Goal: Task Accomplishment & Management: Manage account settings

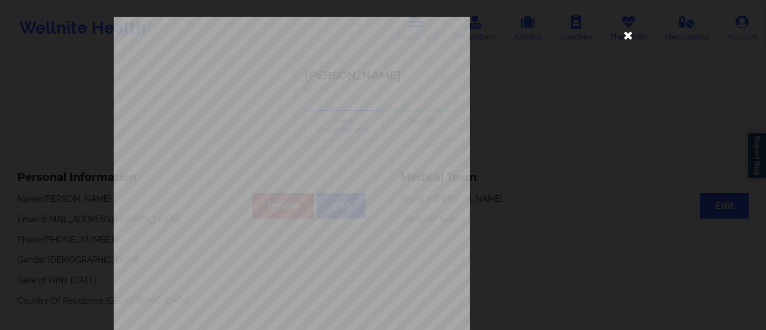
click at [632, 33] on icon at bounding box center [628, 34] width 19 height 19
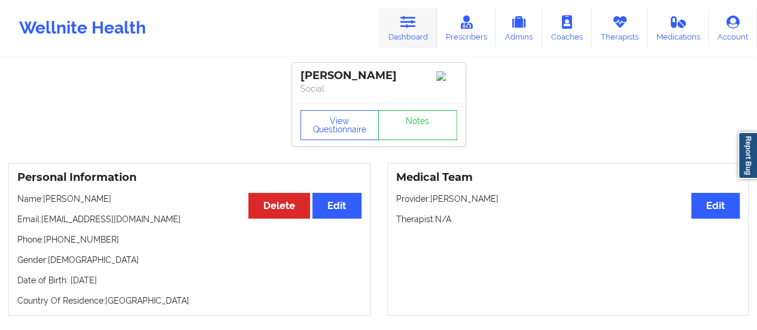
click at [414, 34] on link "Dashboard" at bounding box center [408, 28] width 57 height 40
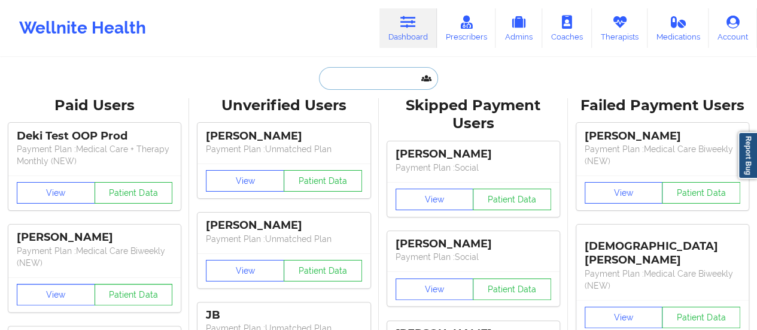
click at [384, 77] on input "text" at bounding box center [378, 78] width 119 height 23
paste input "[EMAIL_ADDRESS][DOMAIN_NAME]"
type input "[EMAIL_ADDRESS][DOMAIN_NAME]"
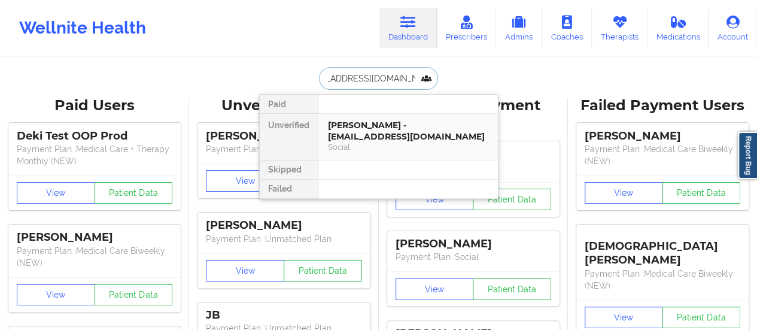
click at [375, 145] on div "Social" at bounding box center [408, 147] width 160 height 10
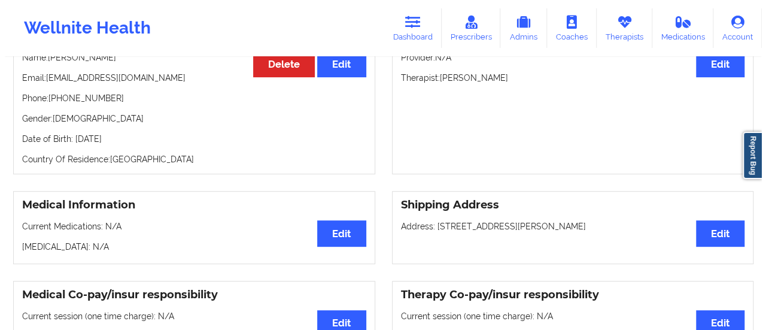
scroll to position [56, 0]
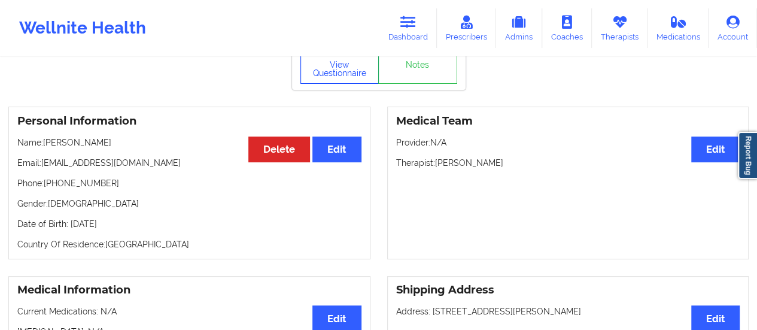
click at [339, 82] on button "View Questionnaire" at bounding box center [340, 69] width 79 height 30
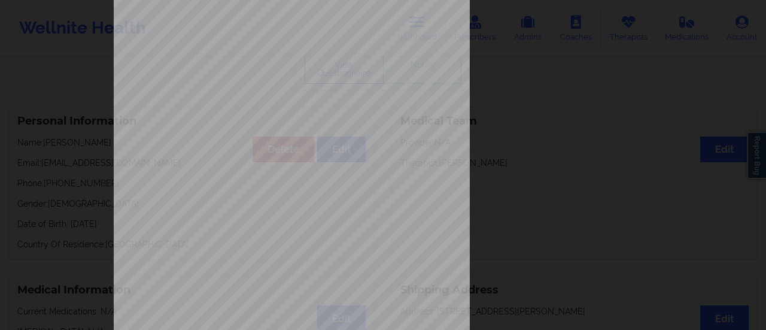
scroll to position [241, 0]
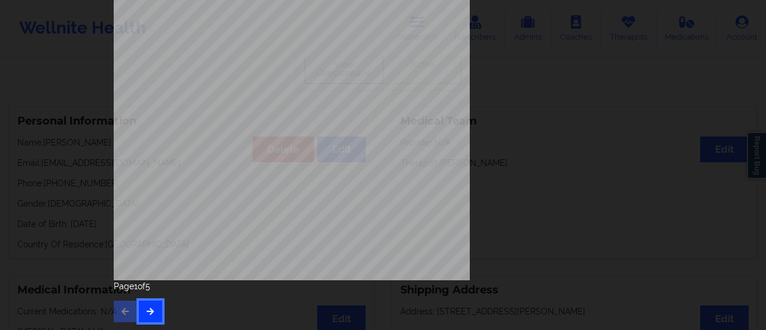
click at [146, 305] on button "button" at bounding box center [150, 312] width 23 height 22
click at [157, 312] on button "button" at bounding box center [150, 312] width 23 height 22
click at [145, 311] on icon "button" at bounding box center [150, 310] width 10 height 7
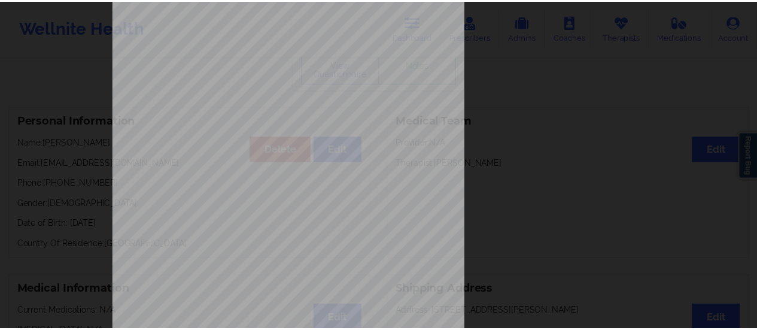
scroll to position [0, 0]
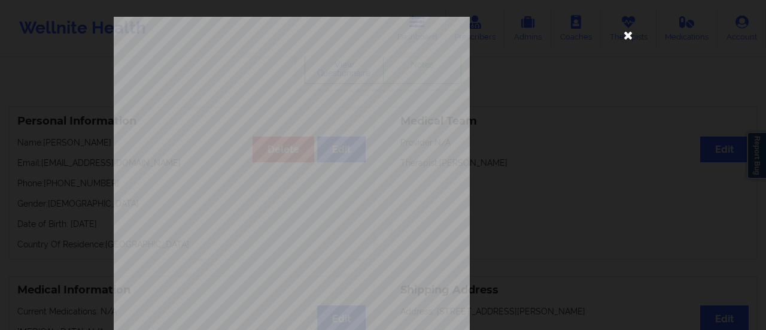
click at [625, 37] on icon at bounding box center [628, 34] width 19 height 19
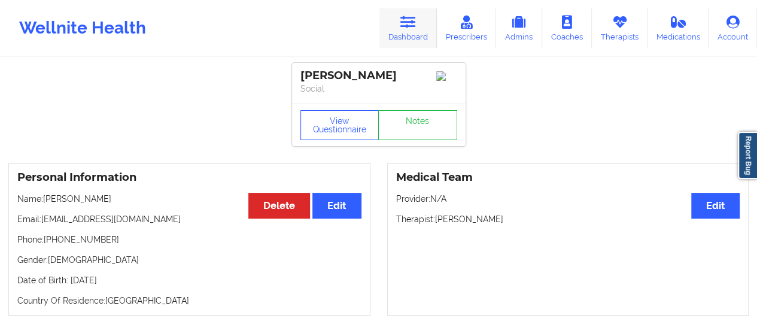
click at [426, 39] on link "Dashboard" at bounding box center [408, 28] width 57 height 40
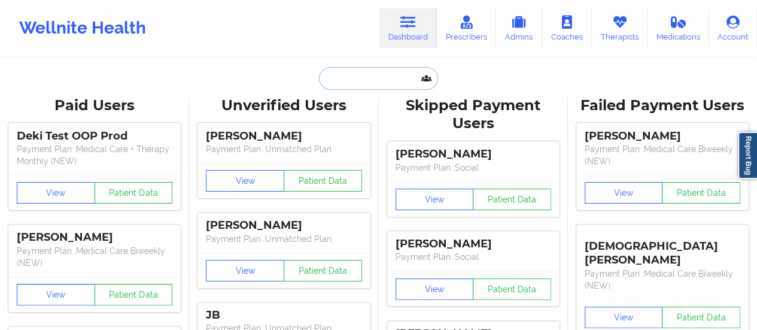
click at [359, 76] on input "text" at bounding box center [378, 78] width 119 height 23
paste input "[EMAIL_ADDRESS][DOMAIN_NAME]"
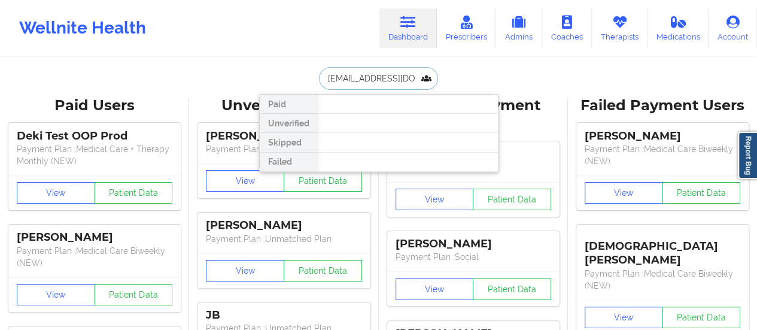
type input "[EMAIL_ADDRESS][DOMAIN_NAME]"
click at [383, 135] on div at bounding box center [408, 142] width 180 height 19
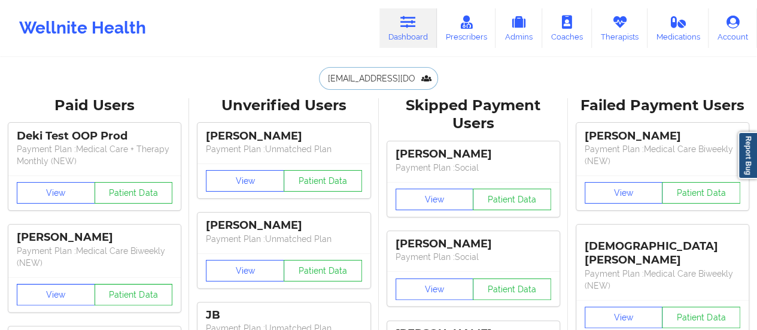
click at [390, 81] on input "[EMAIL_ADDRESS][DOMAIN_NAME]" at bounding box center [378, 78] width 119 height 23
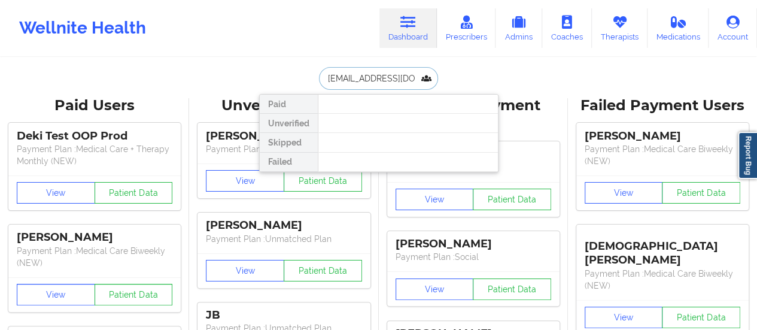
click at [390, 81] on input "[EMAIL_ADDRESS][DOMAIN_NAME]" at bounding box center [378, 78] width 119 height 23
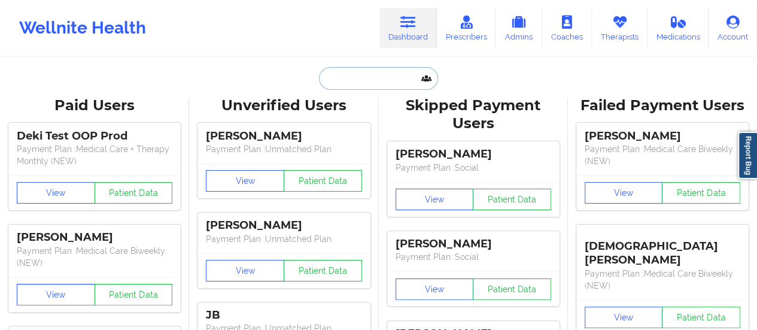
paste input "[PERSON_NAME]"
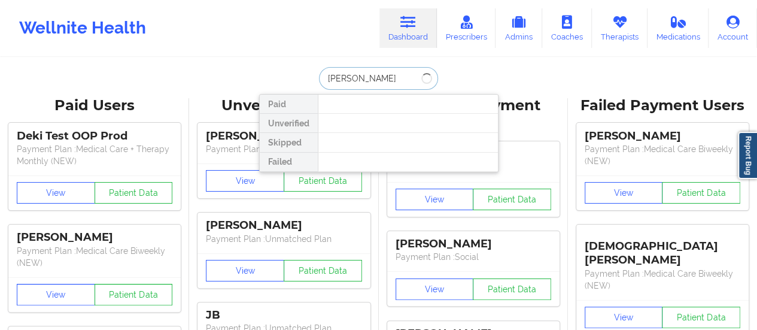
click at [353, 81] on input "[PERSON_NAME]" at bounding box center [378, 78] width 119 height 23
type input "[PERSON_NAME]"
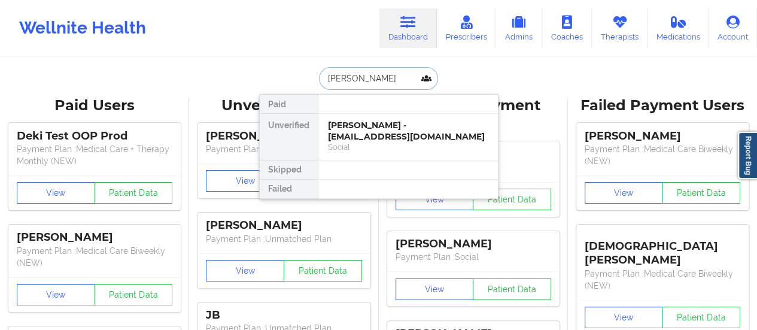
click at [322, 78] on input "[PERSON_NAME]" at bounding box center [378, 78] width 119 height 23
click at [354, 137] on div "[PERSON_NAME] - [EMAIL_ADDRESS][DOMAIN_NAME]" at bounding box center [408, 131] width 160 height 22
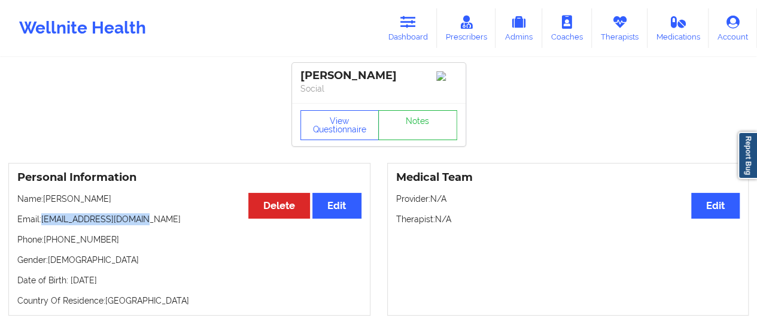
drag, startPoint x: 43, startPoint y: 223, endPoint x: 184, endPoint y: 222, distance: 141.3
click at [184, 222] on p "Email: [EMAIL_ADDRESS][DOMAIN_NAME]" at bounding box center [189, 219] width 344 height 12
copy p "[EMAIL_ADDRESS][DOMAIN_NAME]"
drag, startPoint x: 63, startPoint y: 244, endPoint x: 75, endPoint y: 242, distance: 12.1
click at [75, 242] on p "Phone: [PHONE_NUMBER]" at bounding box center [189, 239] width 344 height 12
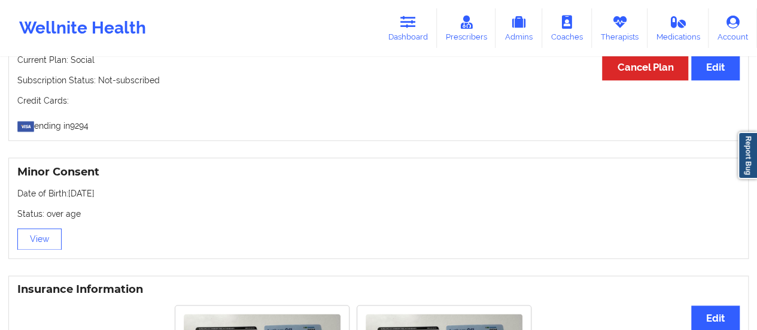
scroll to position [673, 0]
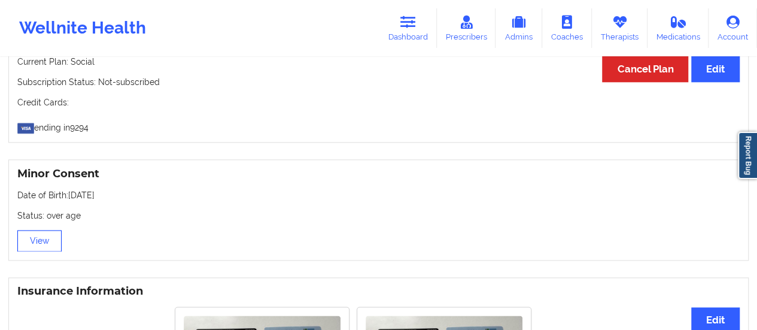
click at [32, 235] on button "View" at bounding box center [39, 241] width 44 height 22
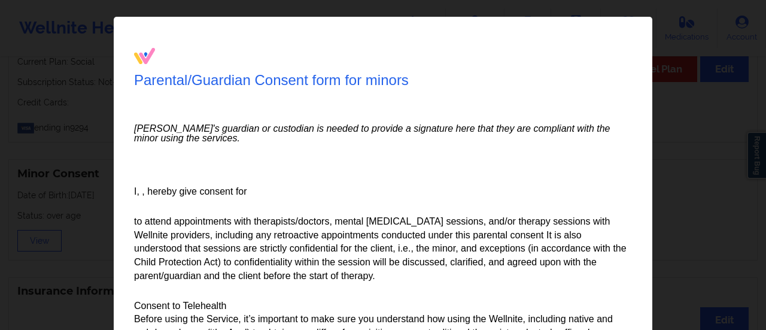
click at [32, 235] on div "Parental/Guardian Consent form for minors Minor's guardian or custodian is need…" at bounding box center [383, 165] width 766 height 330
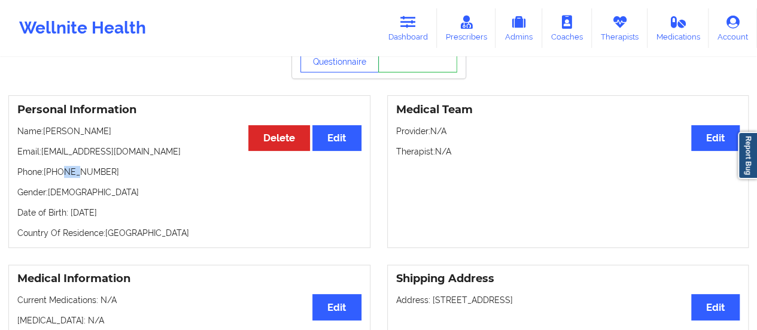
scroll to position [0, 0]
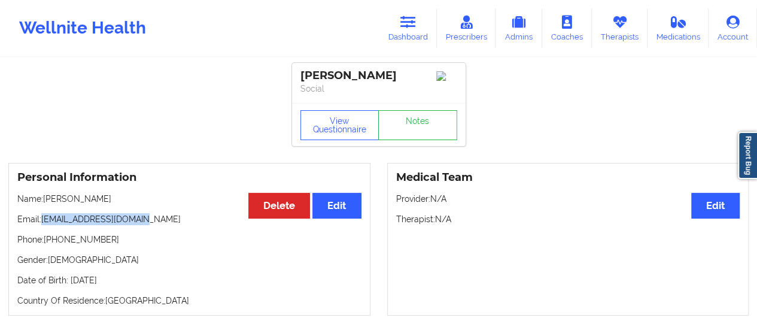
drag, startPoint x: 146, startPoint y: 220, endPoint x: 43, endPoint y: 218, distance: 103.0
click at [43, 218] on p "Email: [EMAIL_ADDRESS][DOMAIN_NAME]" at bounding box center [189, 219] width 344 height 12
copy p "[EMAIL_ADDRESS][DOMAIN_NAME]"
click at [402, 22] on link "Dashboard" at bounding box center [408, 28] width 57 height 40
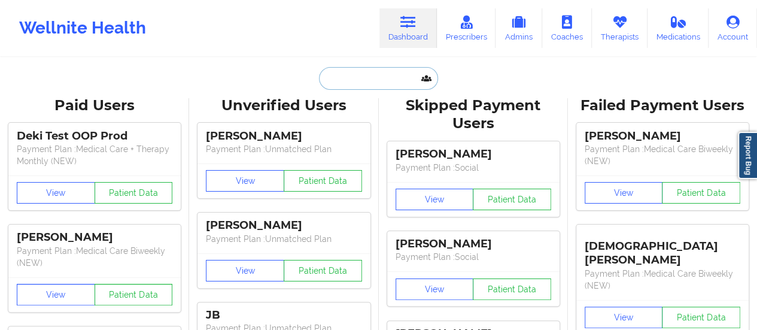
click at [350, 88] on input "text" at bounding box center [378, 78] width 119 height 23
paste input "[EMAIL_ADDRESS][DOMAIN_NAME]"
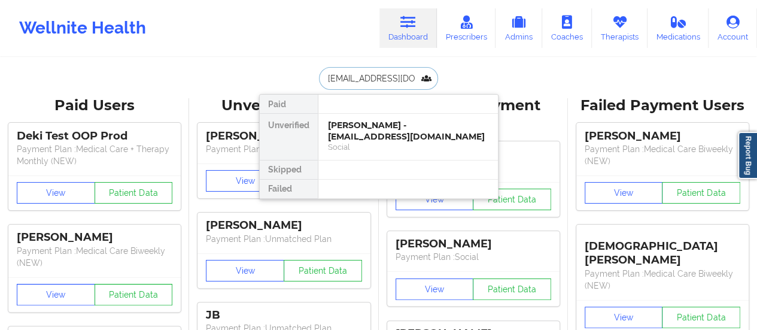
scroll to position [0, 8]
type input "[EMAIL_ADDRESS][DOMAIN_NAME]"
click at [376, 138] on div "[PERSON_NAME] - [EMAIL_ADDRESS][DOMAIN_NAME]" at bounding box center [408, 131] width 160 height 22
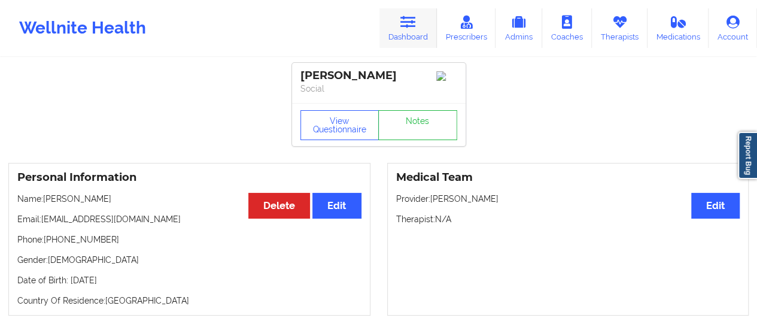
click at [419, 38] on link "Dashboard" at bounding box center [408, 28] width 57 height 40
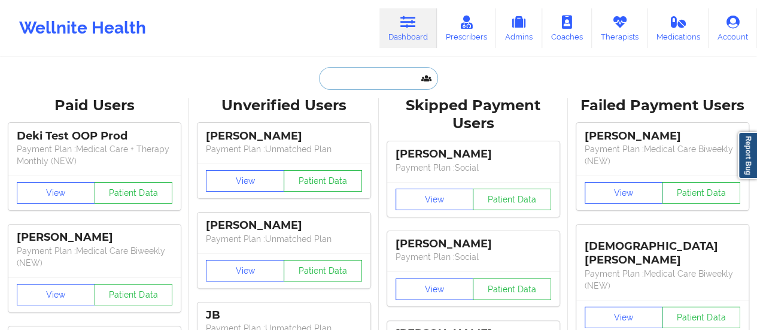
click at [384, 83] on input "text" at bounding box center [378, 78] width 119 height 23
paste input "[EMAIL_ADDRESS][DOMAIN_NAME]"
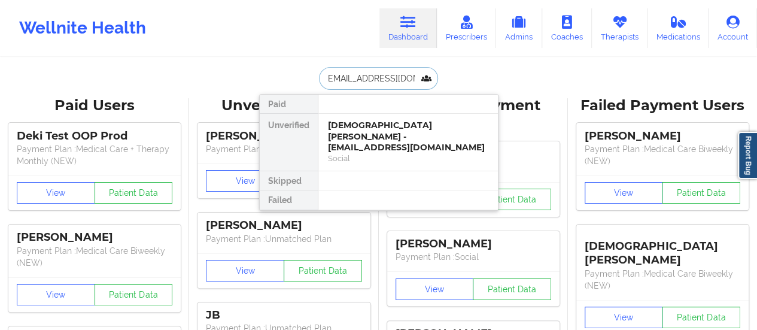
type input "[EMAIL_ADDRESS][DOMAIN_NAME]"
click at [354, 117] on div "[DEMOGRAPHIC_DATA][PERSON_NAME] - [EMAIL_ADDRESS][DOMAIN_NAME] Social" at bounding box center [408, 142] width 180 height 57
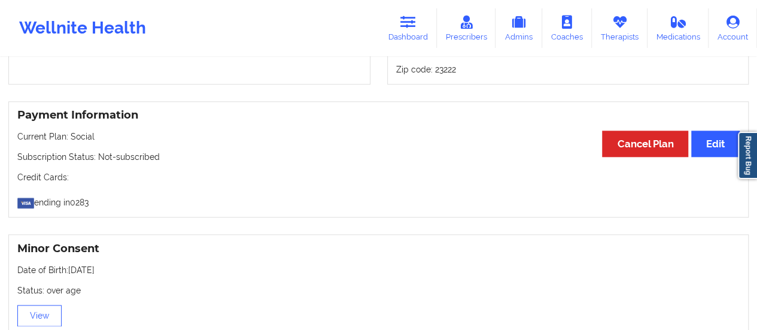
scroll to position [629, 0]
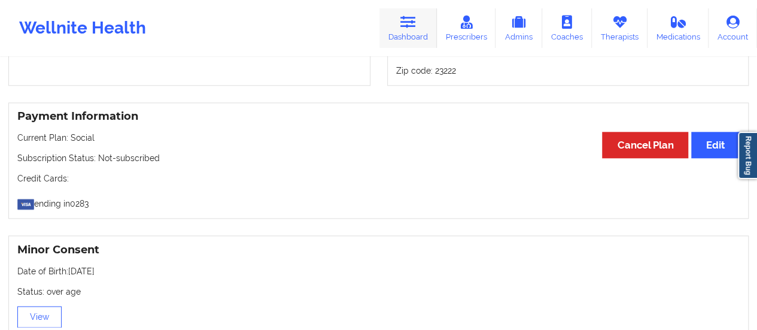
click at [420, 31] on link "Dashboard" at bounding box center [408, 28] width 57 height 40
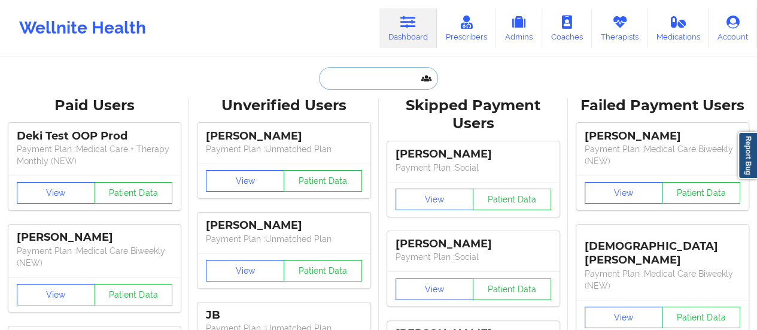
click at [377, 76] on input "text" at bounding box center [378, 78] width 119 height 23
paste input "[PERSON_NAME]"
type input "[PERSON_NAME]"
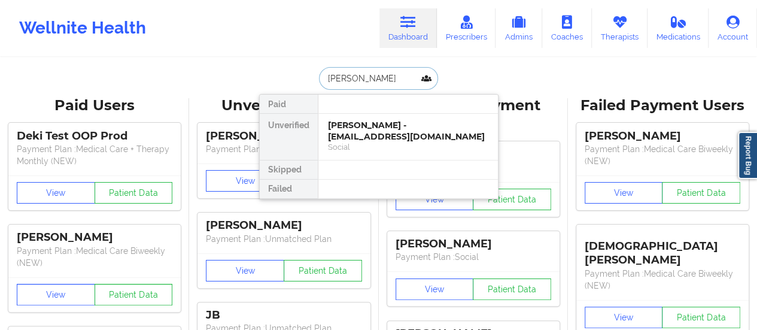
click at [387, 139] on div "[PERSON_NAME] - [EMAIL_ADDRESS][DOMAIN_NAME]" at bounding box center [408, 131] width 160 height 22
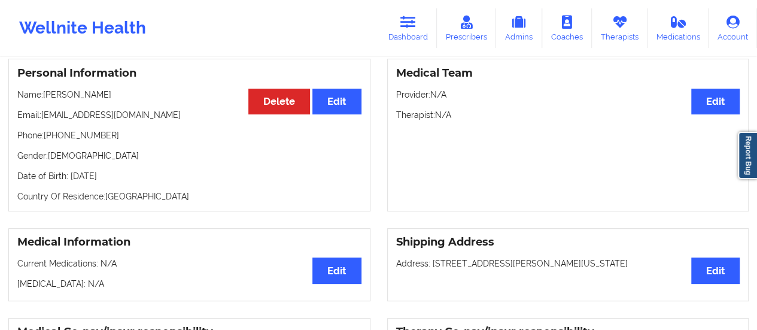
scroll to position [102, 0]
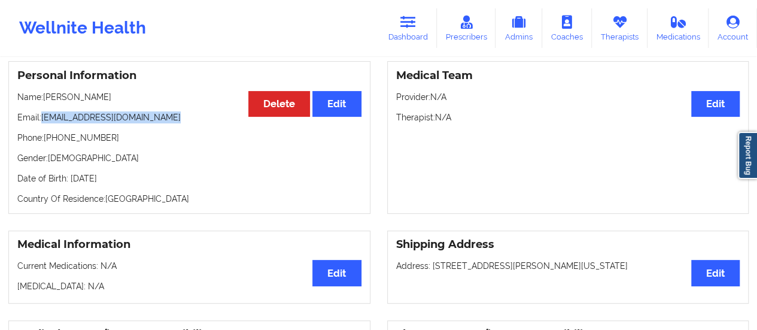
drag, startPoint x: 42, startPoint y: 131, endPoint x: 172, endPoint y: 131, distance: 130.5
click at [172, 123] on p "Email: [EMAIL_ADDRESS][DOMAIN_NAME]" at bounding box center [189, 117] width 344 height 12
copy p "[EMAIL_ADDRESS][DOMAIN_NAME]"
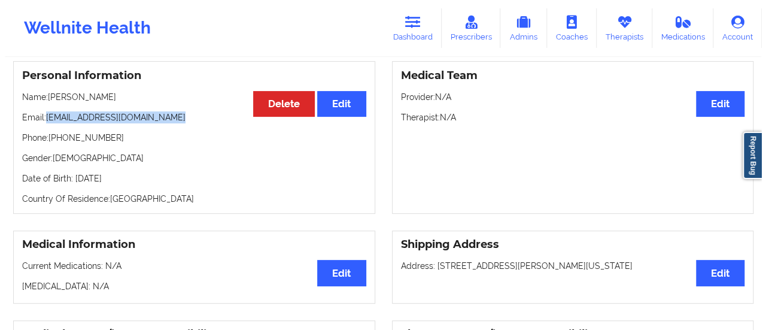
scroll to position [0, 0]
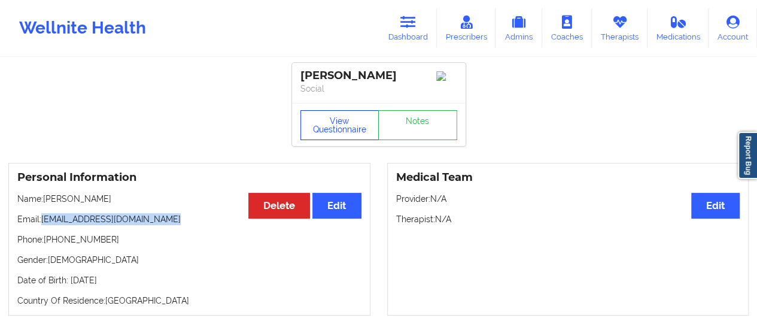
click at [331, 132] on button "View Questionnaire" at bounding box center [340, 125] width 79 height 30
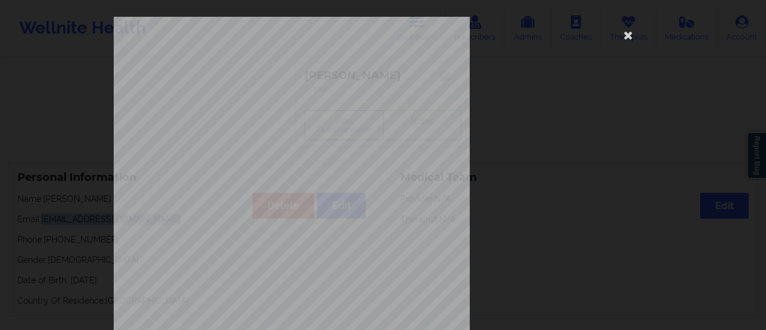
scroll to position [241, 0]
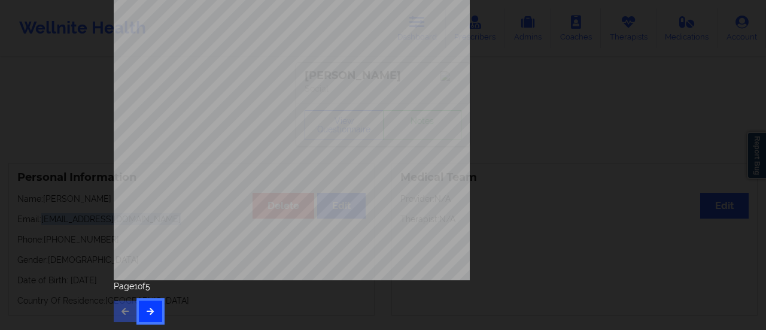
click at [157, 312] on button "button" at bounding box center [150, 312] width 23 height 22
click at [146, 307] on icon "button" at bounding box center [150, 310] width 10 height 7
click at [150, 319] on button "button" at bounding box center [150, 312] width 23 height 22
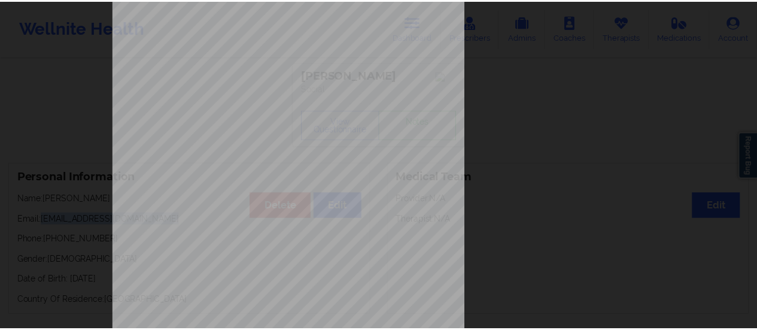
scroll to position [0, 0]
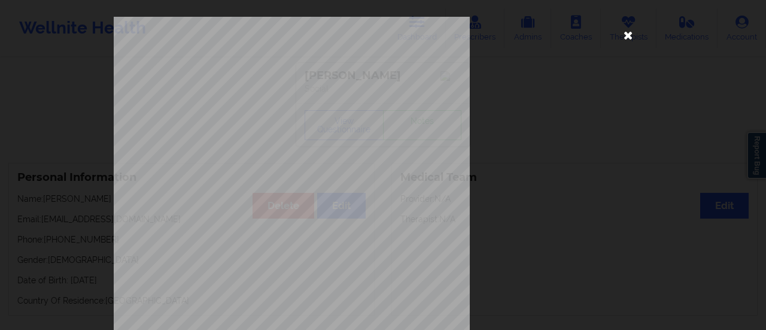
click at [629, 29] on icon at bounding box center [628, 34] width 19 height 19
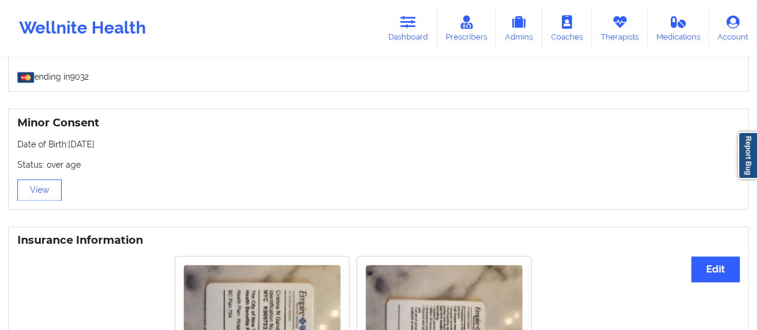
scroll to position [723, 0]
click at [402, 44] on link "Dashboard" at bounding box center [408, 28] width 57 height 40
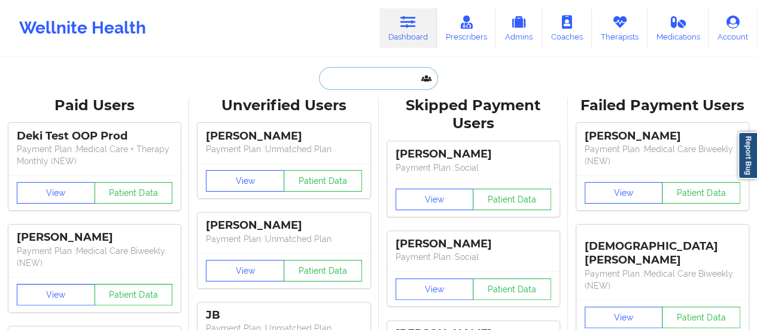
click at [363, 70] on input "text" at bounding box center [378, 78] width 119 height 23
paste input "[PERSON_NAME]"
type input "[PERSON_NAME]"
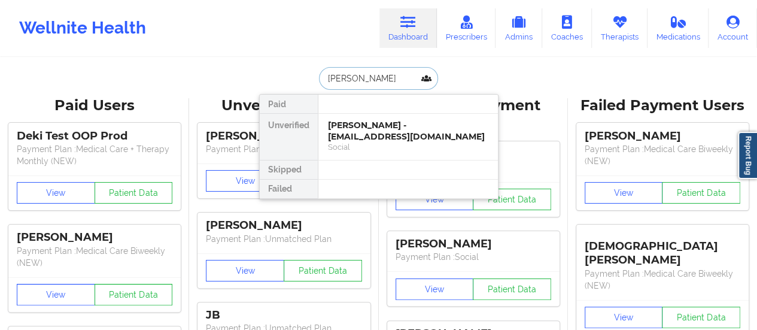
click at [352, 138] on div "[PERSON_NAME] - [EMAIL_ADDRESS][DOMAIN_NAME]" at bounding box center [408, 131] width 160 height 22
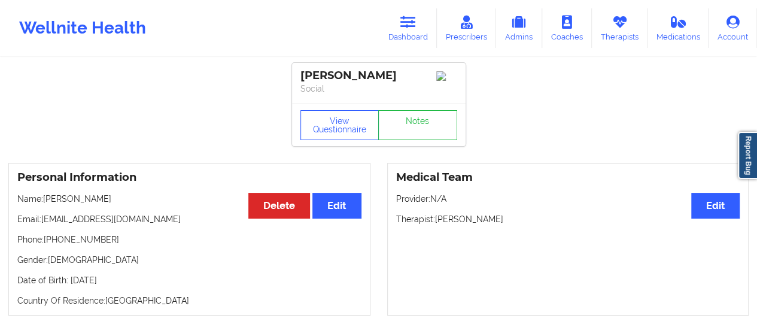
drag, startPoint x: 45, startPoint y: 223, endPoint x: 196, endPoint y: 223, distance: 151.5
click at [196, 223] on p "Email: [EMAIL_ADDRESS][DOMAIN_NAME]" at bounding box center [189, 219] width 344 height 12
copy p "[EMAIL_ADDRESS][DOMAIN_NAME]"
drag, startPoint x: 77, startPoint y: 201, endPoint x: 144, endPoint y: 197, distance: 67.1
click at [144, 197] on p "Name: [PERSON_NAME]" at bounding box center [189, 199] width 344 height 12
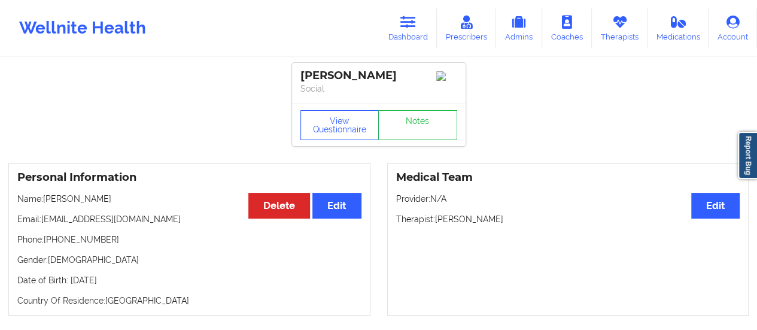
copy p "[PERSON_NAME]"
drag, startPoint x: 47, startPoint y: 206, endPoint x: 81, endPoint y: 203, distance: 34.3
click at [81, 203] on p "Name: [PERSON_NAME]" at bounding box center [189, 199] width 344 height 12
copy p "[PERSON_NAME]"
click at [621, 33] on link "Therapists" at bounding box center [620, 28] width 56 height 40
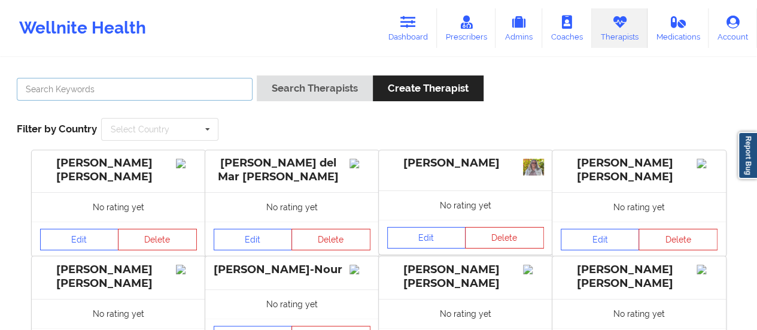
click at [243, 84] on input "text" at bounding box center [135, 89] width 236 height 23
type input "[PERSON_NAME]"
click at [257, 75] on button "Search Therapists" at bounding box center [315, 88] width 116 height 26
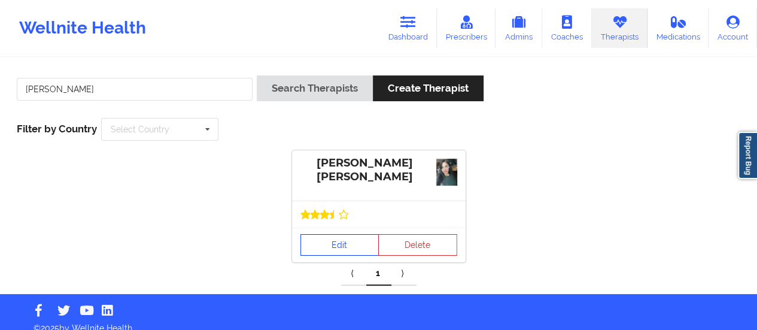
click at [324, 251] on link "Edit" at bounding box center [340, 245] width 79 height 22
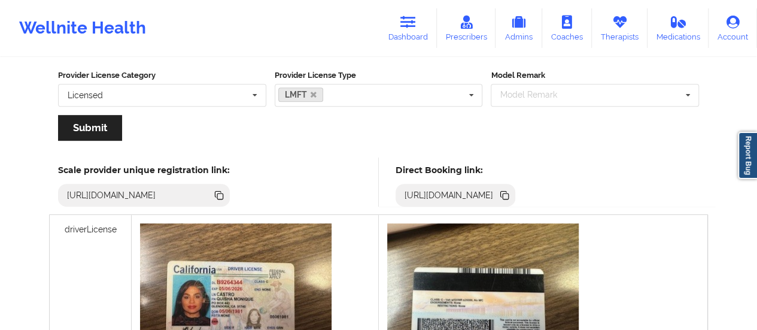
scroll to position [236, 0]
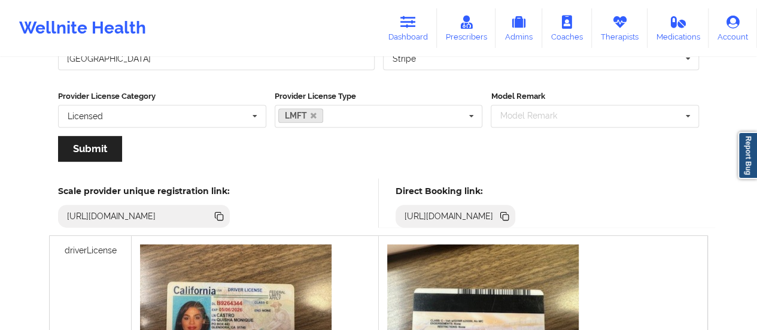
click at [507, 212] on icon at bounding box center [504, 215] width 6 height 6
